Goal: Find specific page/section: Find specific page/section

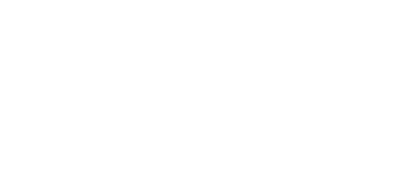
drag, startPoint x: 375, startPoint y: 14, endPoint x: 197, endPoint y: 75, distance: 189.0
